Goal: Information Seeking & Learning: Learn about a topic

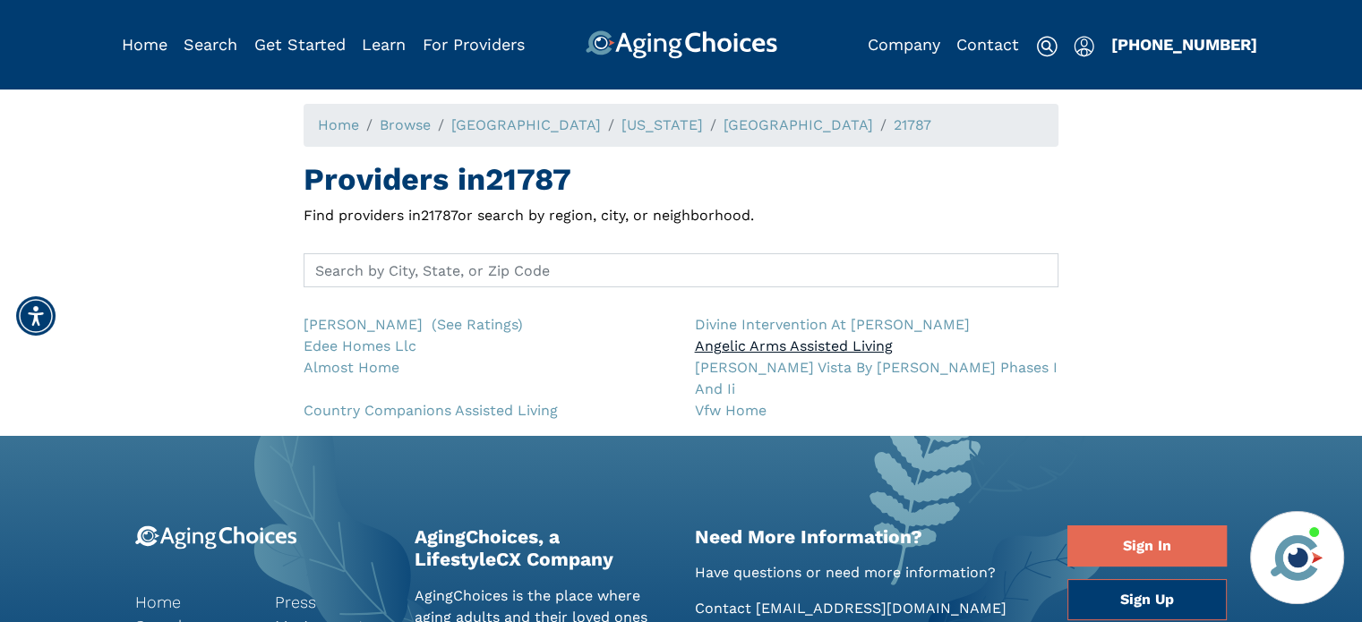
click at [762, 342] on link "Angelic Arms Assisted Living" at bounding box center [793, 345] width 198 height 17
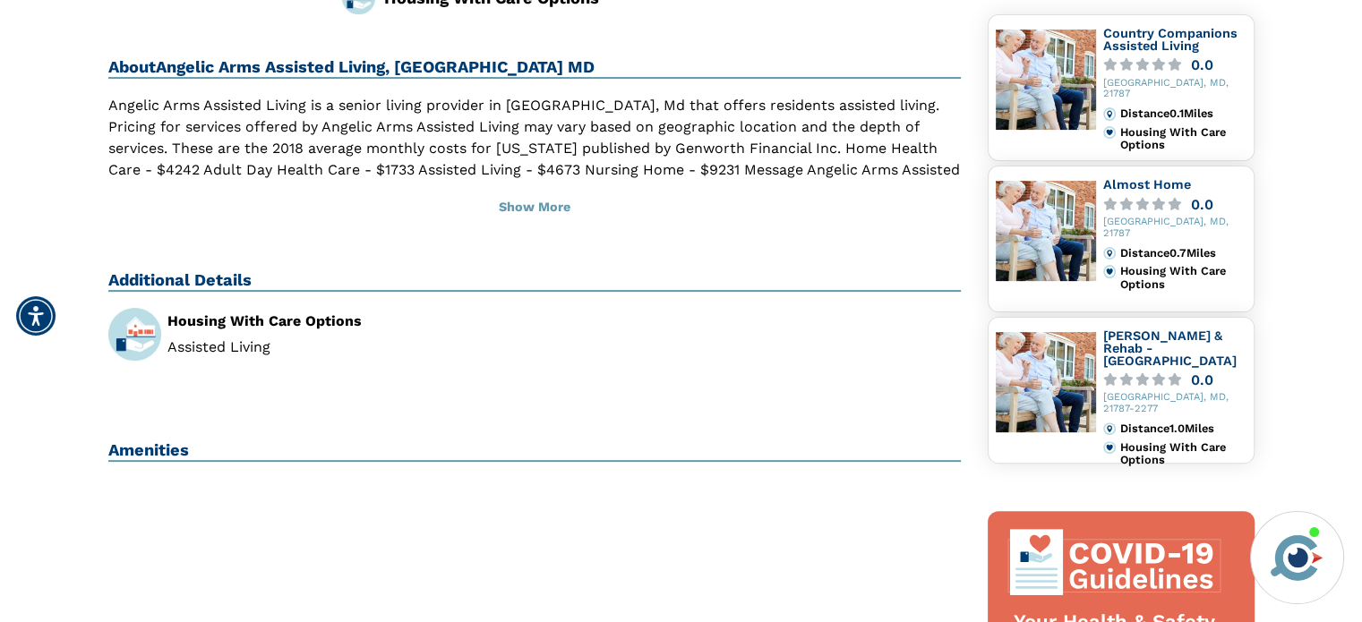
scroll to position [447, 0]
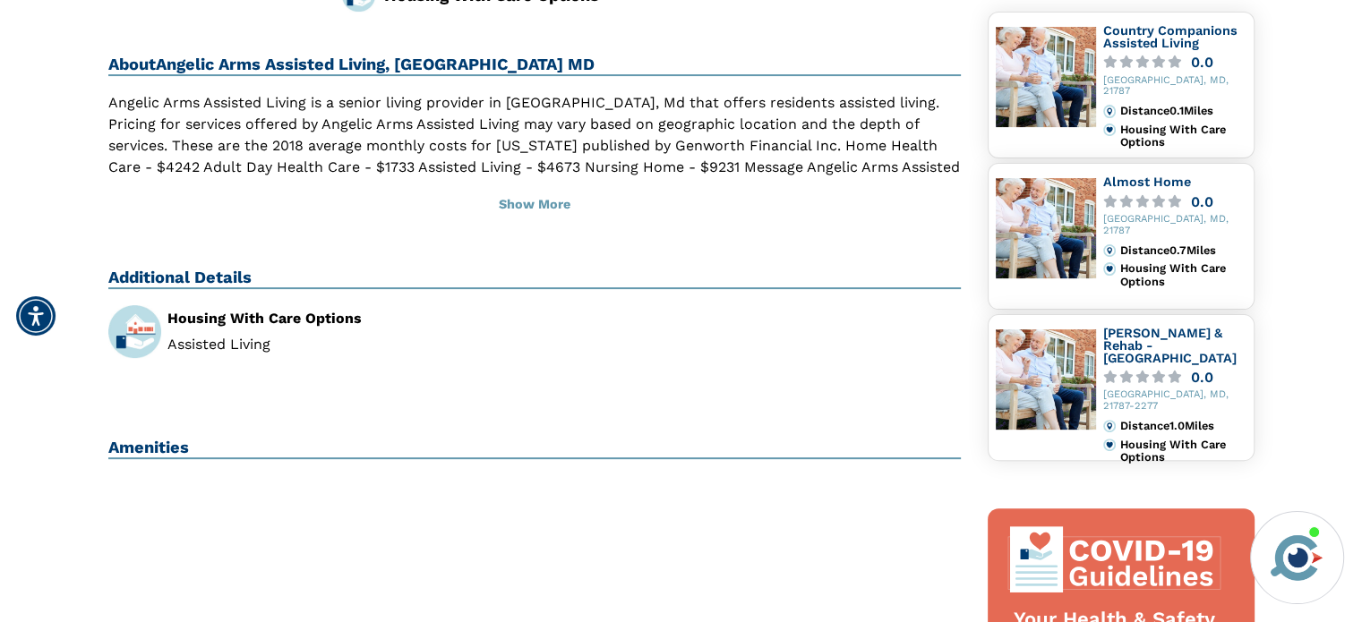
drag, startPoint x: 1367, startPoint y: 115, endPoint x: 1374, endPoint y: 243, distance: 128.2
click at [1362, 243] on html "Home Search Browse Get Started Learn For Providers Company Contact Sign In Sign…" at bounding box center [681, 587] width 1362 height 2068
click at [1277, 141] on div "Home Search Angelic Arms Assisted Living Angelic Arms Assisted Living, Taneytow…" at bounding box center [680, 393] width 1335 height 1473
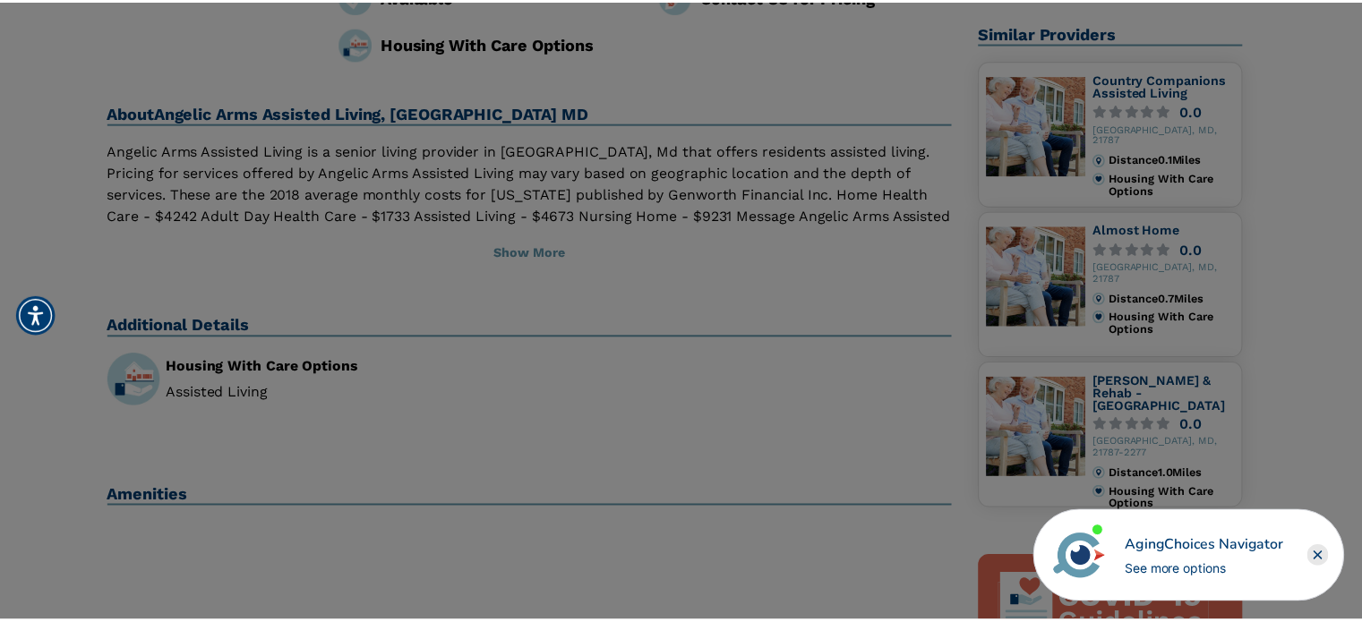
scroll to position [387, 0]
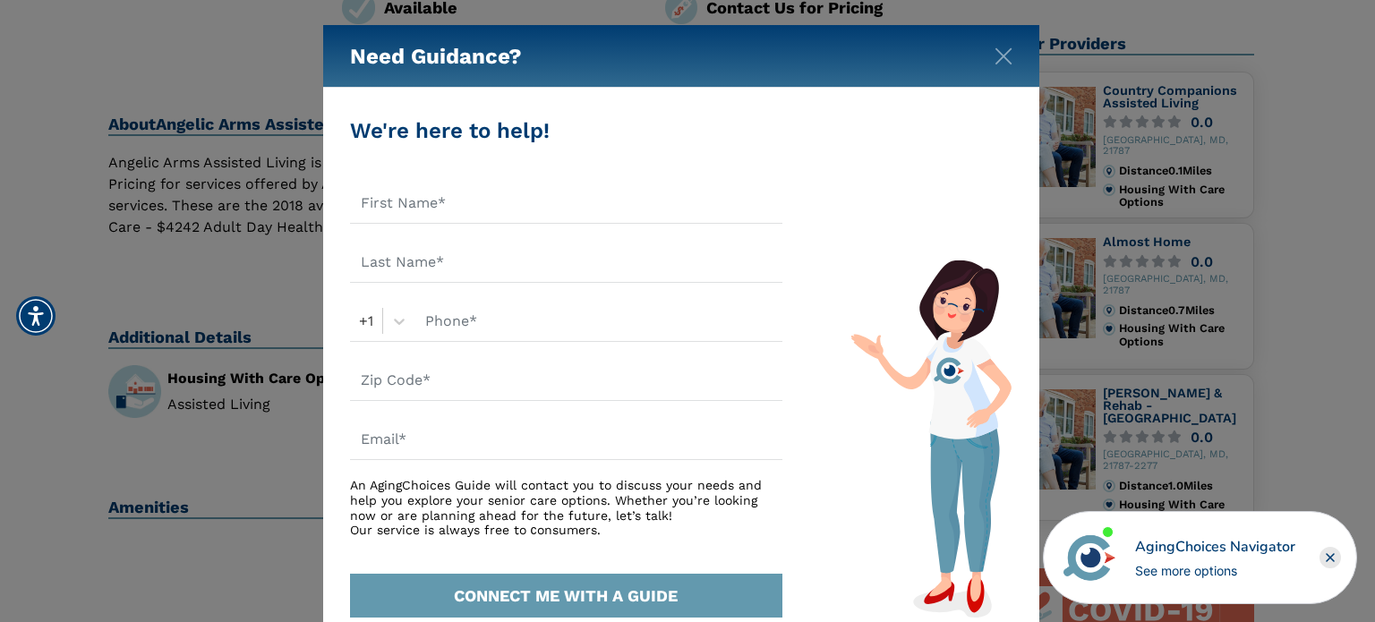
drag, startPoint x: 1373, startPoint y: 230, endPoint x: 1374, endPoint y: 184, distance: 46.6
click at [1374, 184] on div "Need Guidance? We're here to help! +1 An AgingChoices Guide will contact you to…" at bounding box center [687, 311] width 1375 height 622
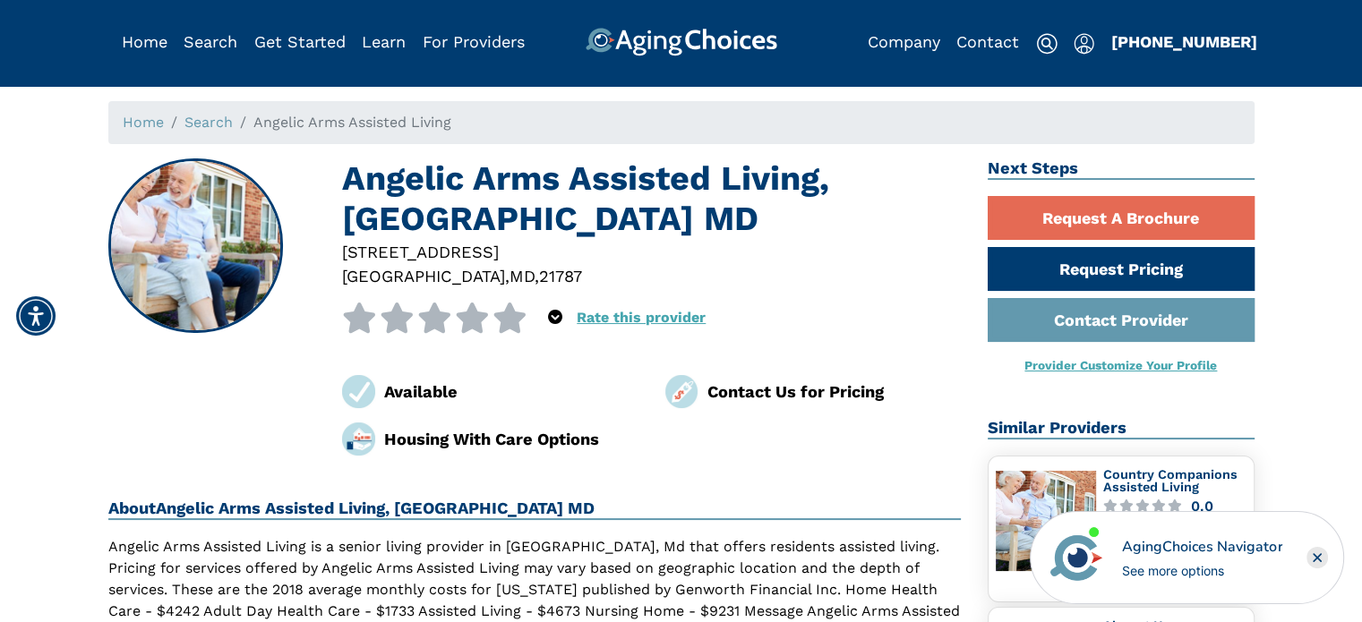
scroll to position [0, 0]
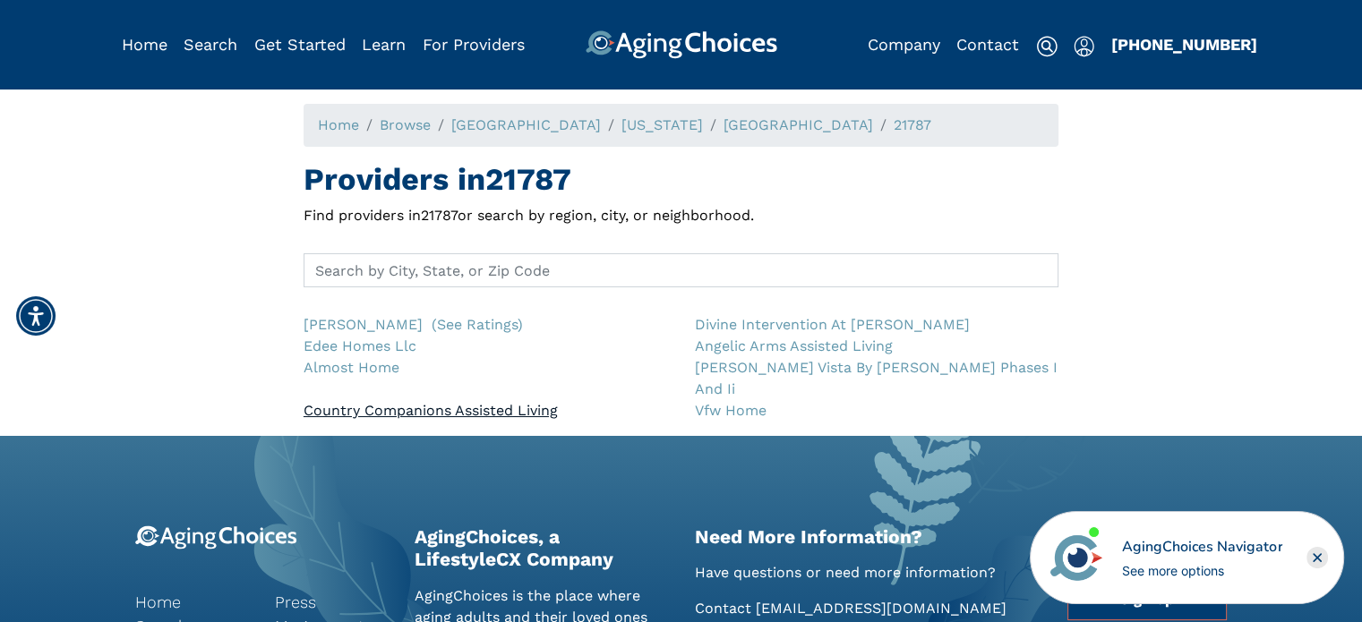
click at [315, 402] on link "Country Companions Assisted Living" at bounding box center [430, 410] width 254 height 17
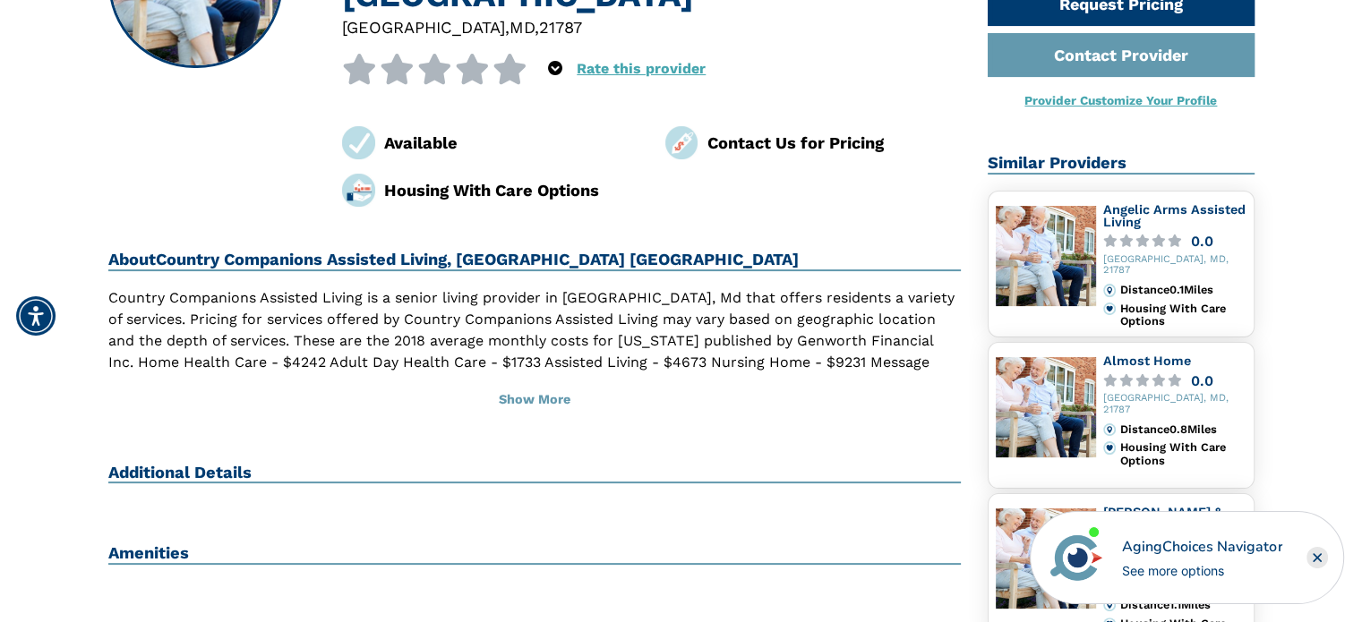
scroll to position [269, 0]
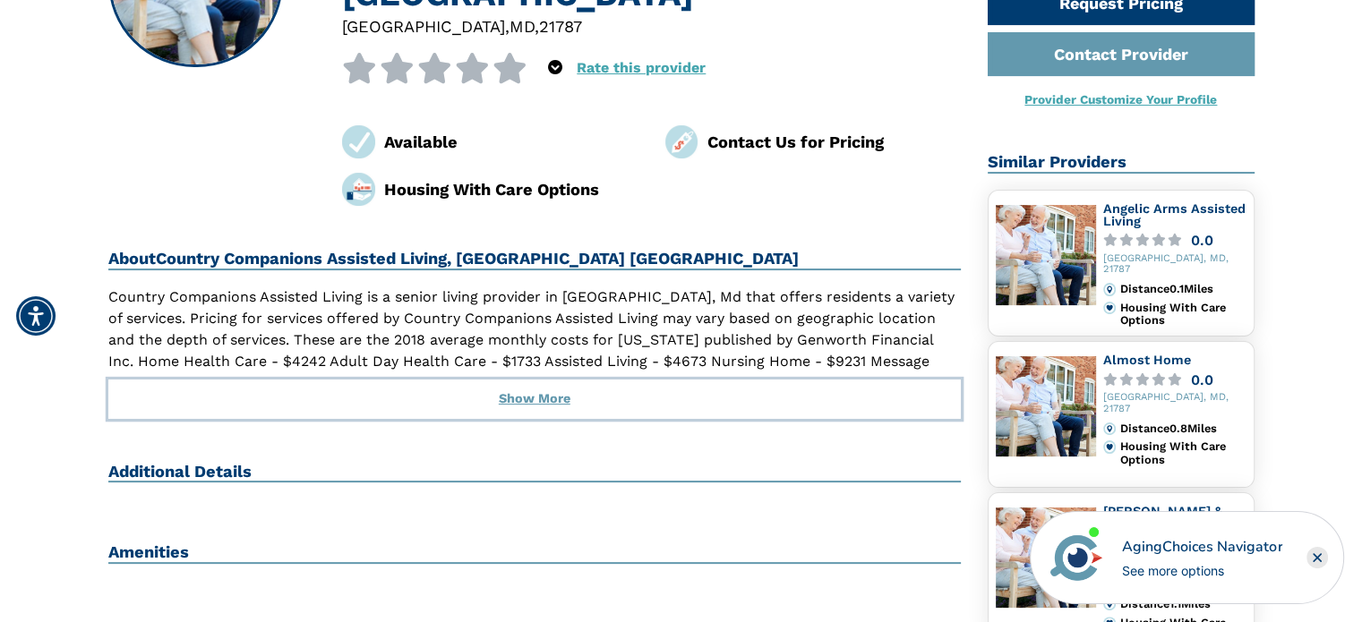
click at [534, 380] on button "Show More" at bounding box center [534, 399] width 853 height 39
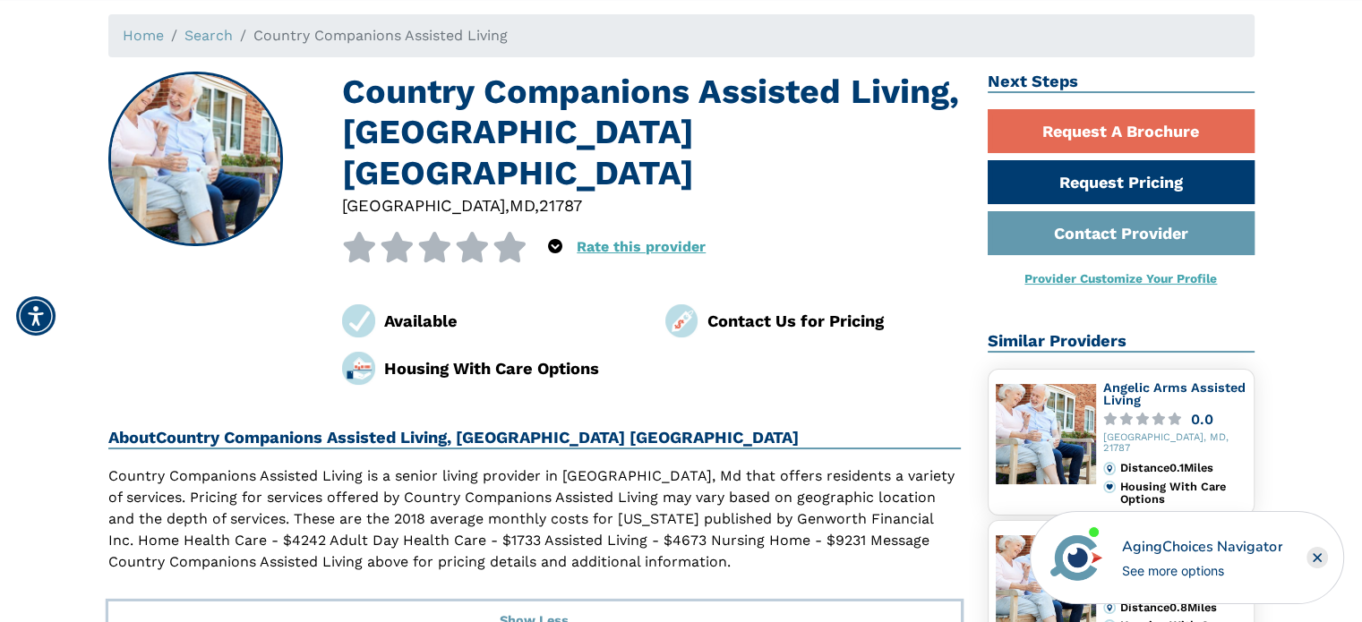
scroll to position [0, 0]
